Goal: Task Accomplishment & Management: Use online tool/utility

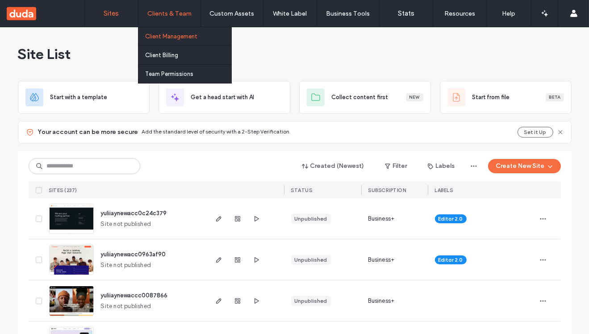
click at [171, 37] on label "Client Management" at bounding box center [171, 36] width 52 height 7
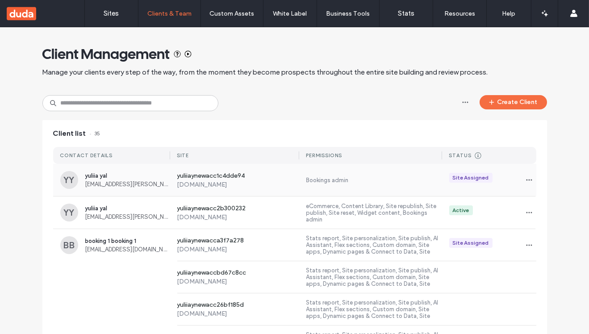
click at [103, 176] on span "yuliia yal" at bounding box center [127, 175] width 85 height 7
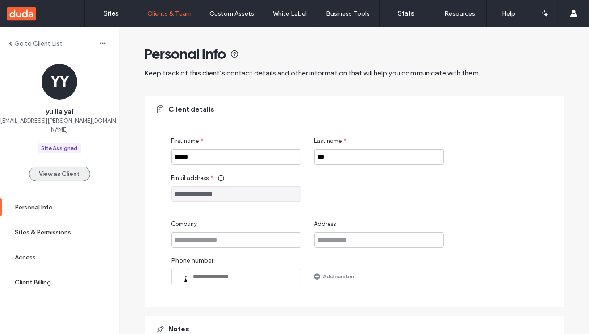
click at [51, 167] on button "View as Client" at bounding box center [59, 174] width 61 height 15
